Goal: Find specific page/section: Find specific page/section

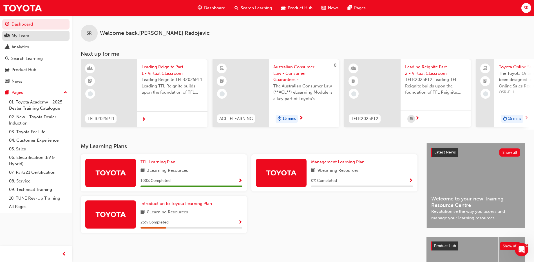
click at [21, 35] on div "My Team" at bounding box center [21, 36] width 18 height 6
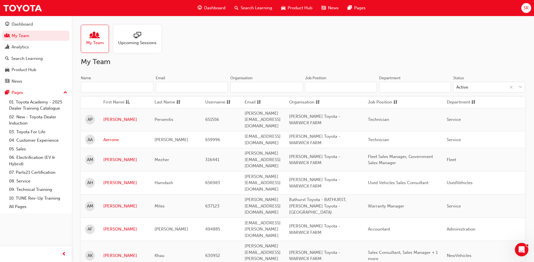
click at [111, 84] on input "Name" at bounding box center [117, 87] width 73 height 11
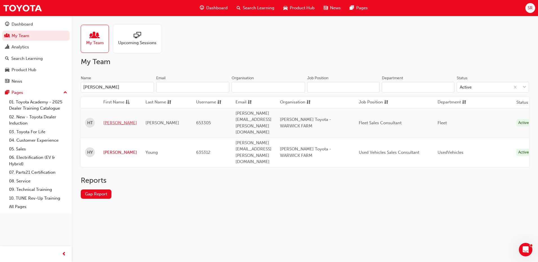
type input "[PERSON_NAME]"
click at [109, 120] on link "[PERSON_NAME]" at bounding box center [120, 123] width 34 height 6
